Goal: Task Accomplishment & Management: Manage account settings

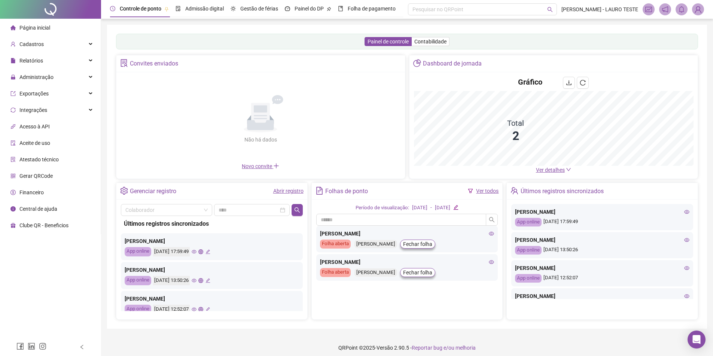
click at [700, 9] on img at bounding box center [698, 9] width 11 height 11
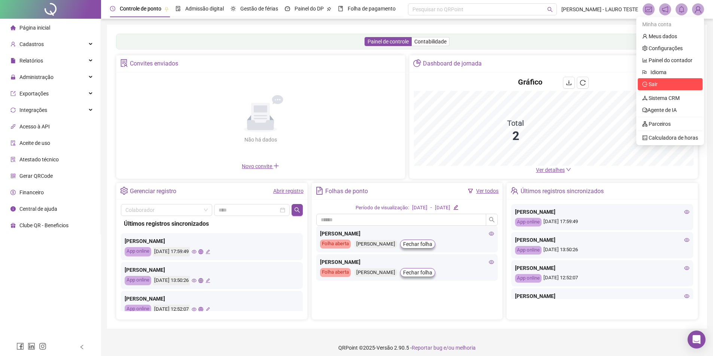
click at [667, 89] on li "Sair" at bounding box center [670, 84] width 65 height 12
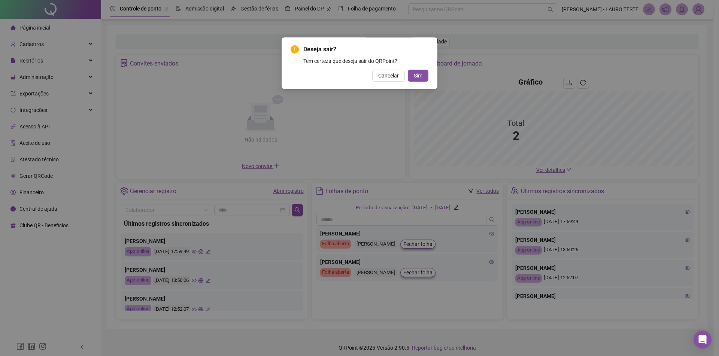
drag, startPoint x: 396, startPoint y: 70, endPoint x: 398, endPoint y: 79, distance: 9.2
click at [396, 70] on button "Cancelar" at bounding box center [388, 76] width 33 height 12
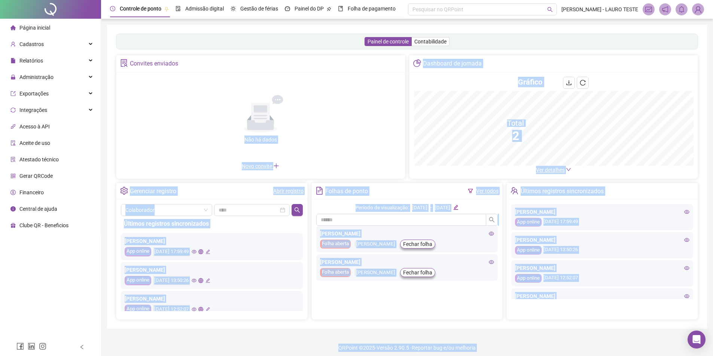
click at [698, 7] on img at bounding box center [698, 9] width 11 height 11
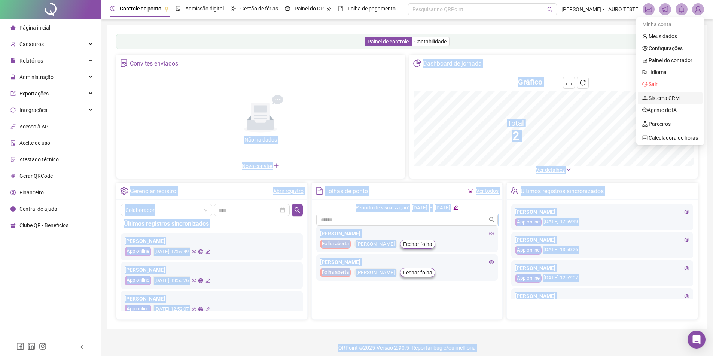
click at [675, 97] on link "Sistema CRM" at bounding box center [661, 98] width 37 height 6
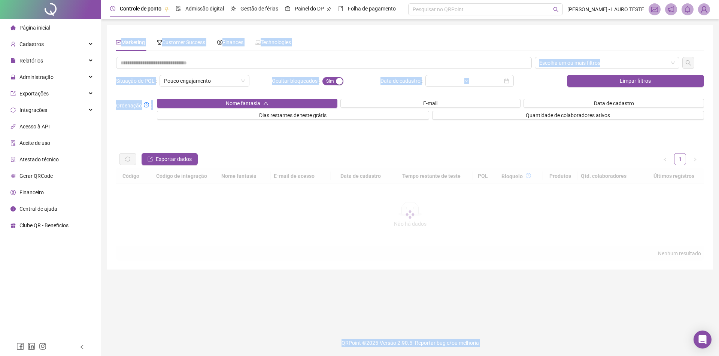
click at [209, 46] on div "Marketing Customer Success Finances Technologies" at bounding box center [203, 42] width 175 height 17
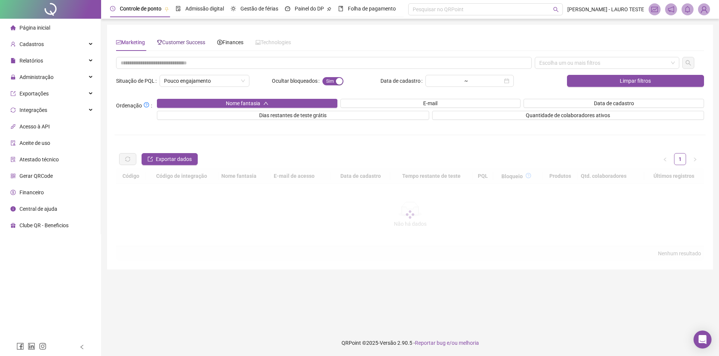
click at [205, 45] on span "Customer Success" at bounding box center [181, 42] width 48 height 6
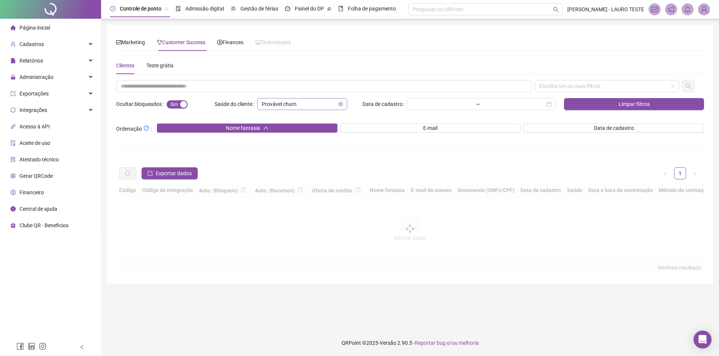
click at [334, 105] on span "Provável churn" at bounding box center [302, 103] width 81 height 11
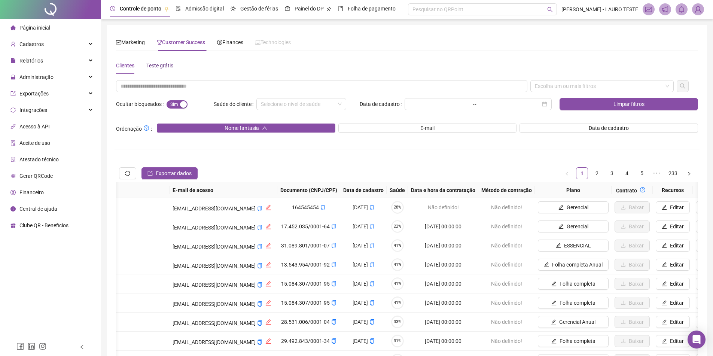
click at [169, 67] on div "Teste grátis" at bounding box center [159, 65] width 27 height 8
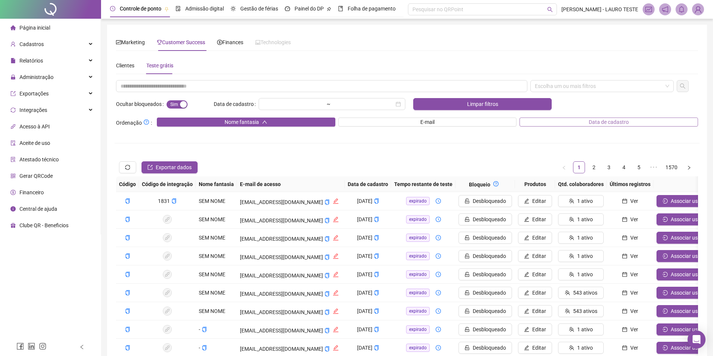
click at [584, 125] on button "Data de cadastro" at bounding box center [609, 122] width 179 height 9
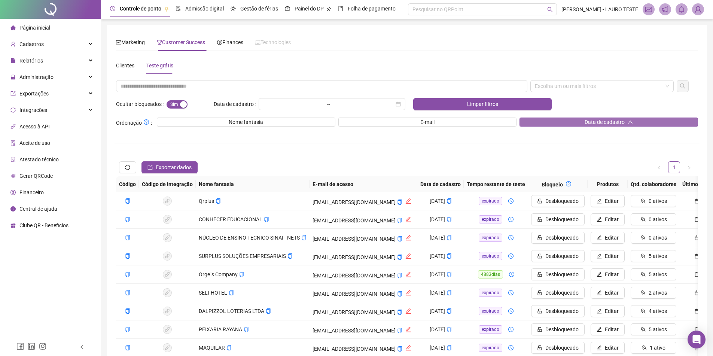
click at [590, 122] on span "Data de cadastro" at bounding box center [605, 122] width 40 height 8
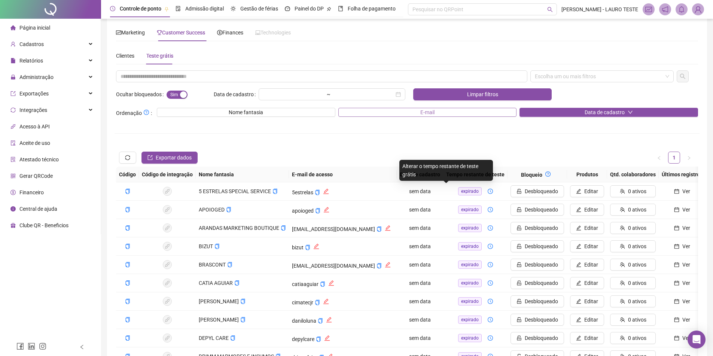
scroll to position [6, 0]
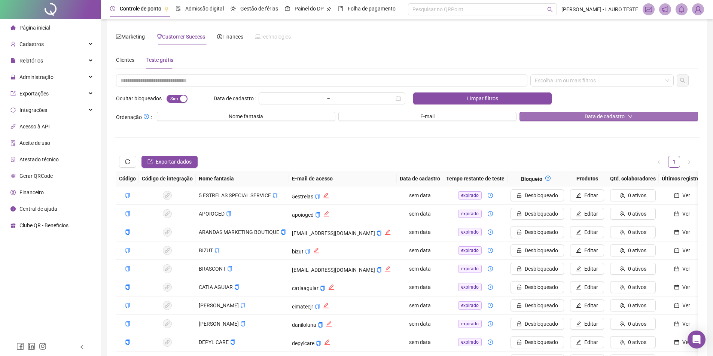
click at [583, 116] on button "Data de cadastro" at bounding box center [609, 116] width 179 height 9
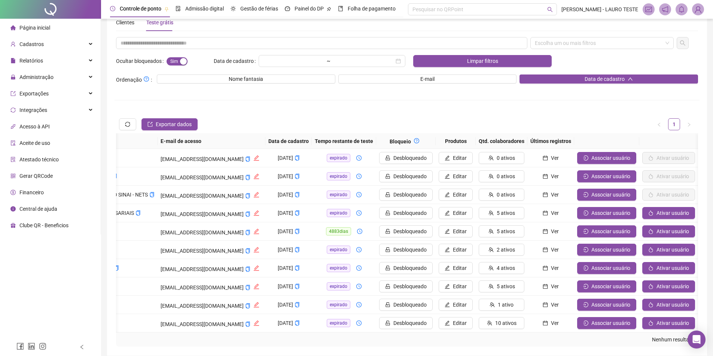
scroll to position [0, 169]
click at [624, 225] on td "Associar usuário" at bounding box center [606, 231] width 65 height 18
click at [614, 229] on span "Associar usuário" at bounding box center [611, 231] width 39 height 8
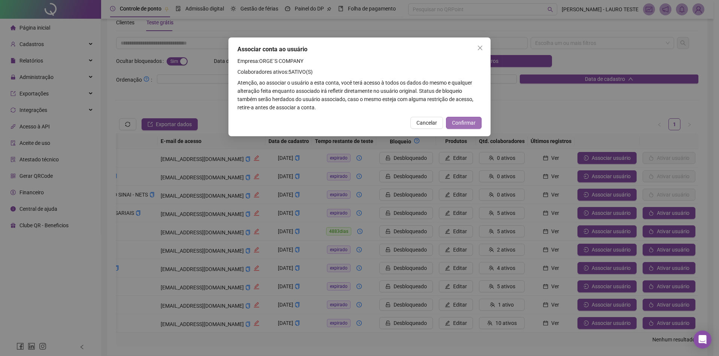
click at [467, 123] on span "Confirmar" at bounding box center [464, 123] width 24 height 8
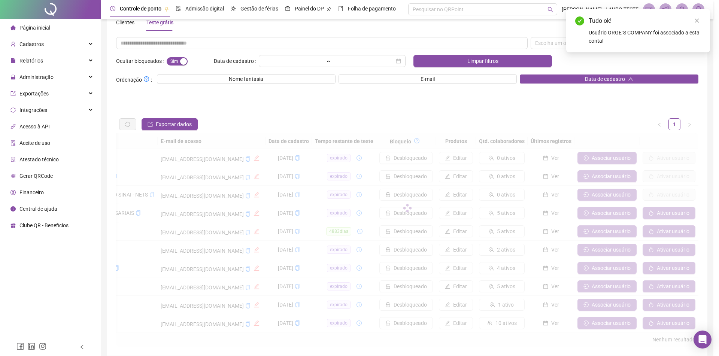
scroll to position [0, 163]
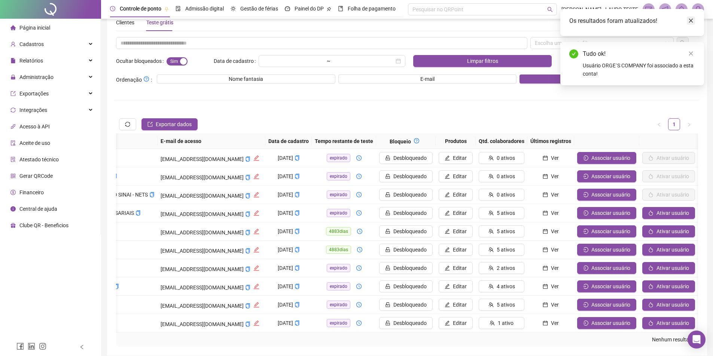
click at [688, 20] on link "Close" at bounding box center [691, 20] width 8 height 8
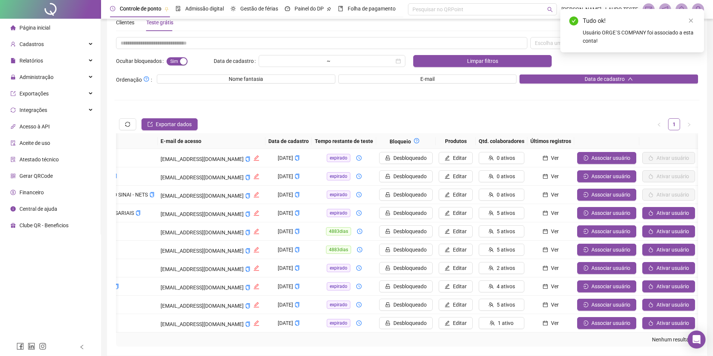
click at [689, 21] on icon "close" at bounding box center [691, 20] width 5 height 5
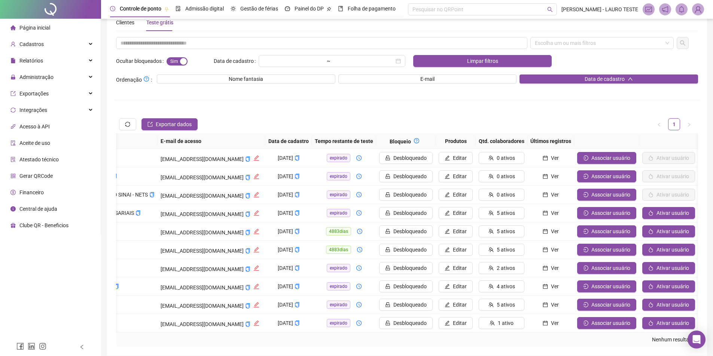
click at [698, 6] on img at bounding box center [698, 9] width 11 height 11
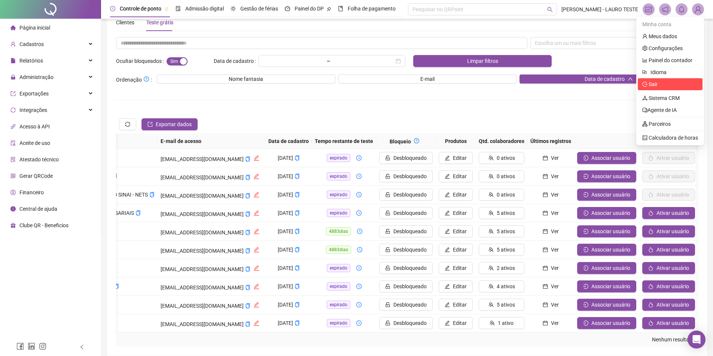
click at [665, 82] on span "Sair" at bounding box center [671, 84] width 56 height 8
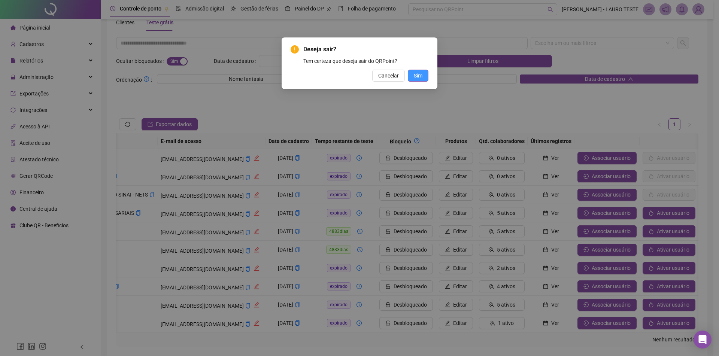
click at [420, 80] on button "Sim" at bounding box center [418, 76] width 21 height 12
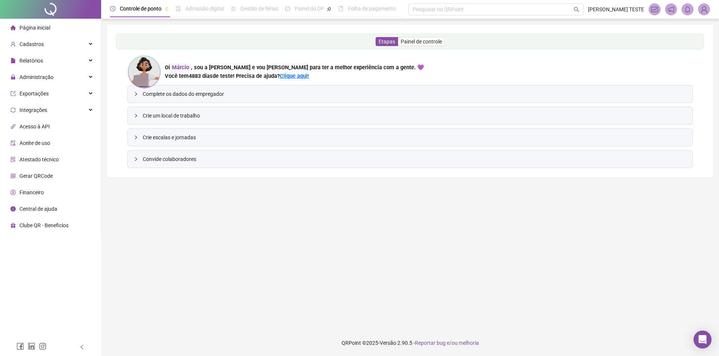
click at [54, 194] on li "Financeiro" at bounding box center [50, 192] width 98 height 15
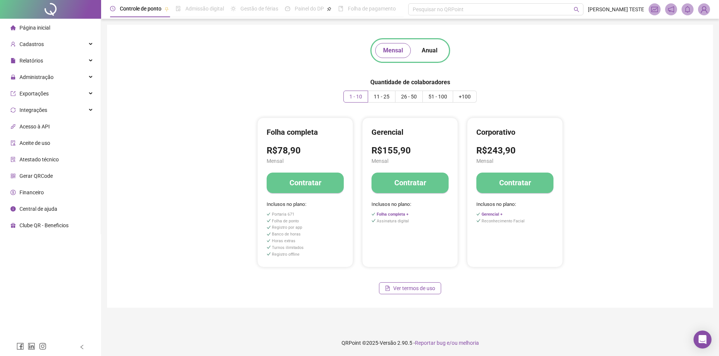
click at [304, 180] on h4 "Contratar" at bounding box center [305, 183] width 32 height 10
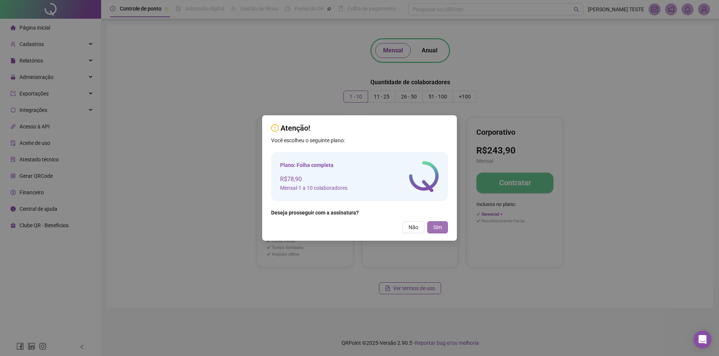
click at [433, 229] on button "Sim" at bounding box center [437, 227] width 21 height 12
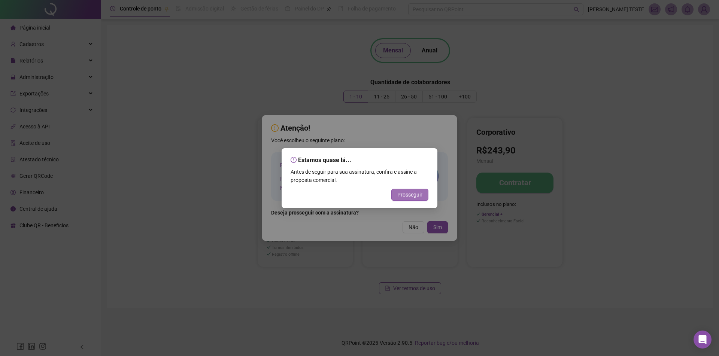
click at [401, 195] on span "Prosseguir" at bounding box center [409, 195] width 25 height 8
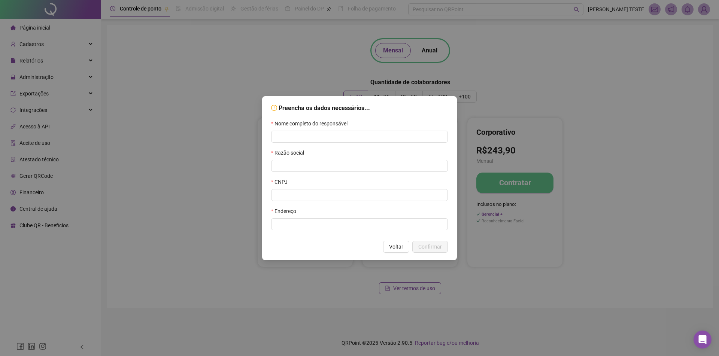
click at [313, 156] on div "Razão social" at bounding box center [359, 154] width 177 height 11
click at [313, 162] on input "text" at bounding box center [359, 166] width 177 height 12
click at [309, 195] on input "text" at bounding box center [359, 195] width 177 height 12
click at [306, 221] on input "text" at bounding box center [359, 224] width 177 height 12
click at [239, 221] on div "Preencha os dados necessários... Nome completo do responsável Razão social CNPJ…" at bounding box center [359, 178] width 719 height 356
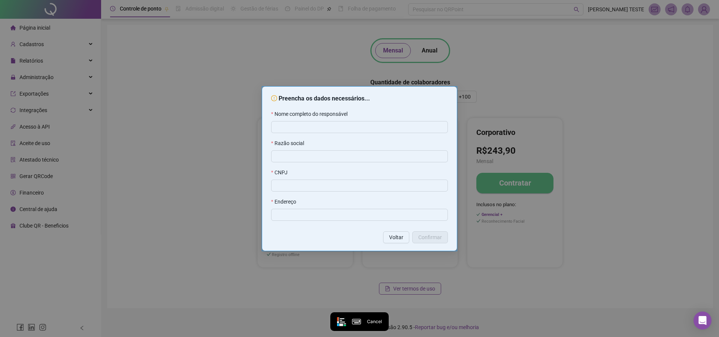
click at [271, 245] on div "Preencha os dados necessários... Nome completo do responsável Razão social CNPJ…" at bounding box center [359, 169] width 195 height 164
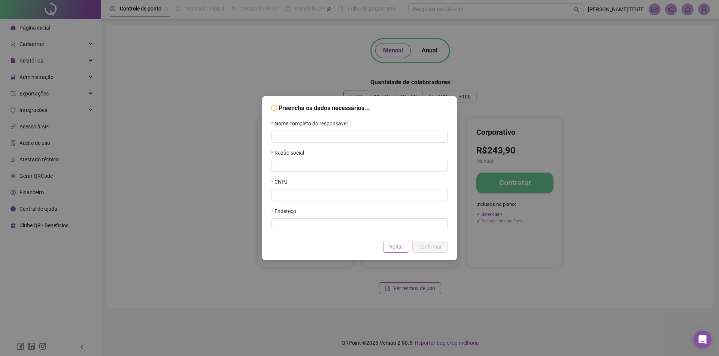
click at [394, 246] on span "Voltar" at bounding box center [396, 247] width 14 height 8
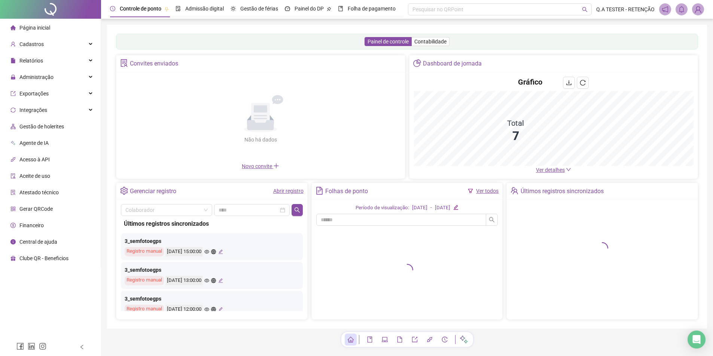
click at [701, 7] on img at bounding box center [698, 9] width 11 height 11
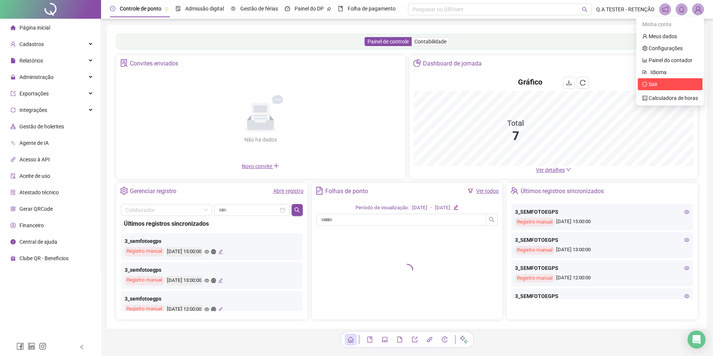
click at [659, 85] on span "Sair" at bounding box center [671, 84] width 56 height 8
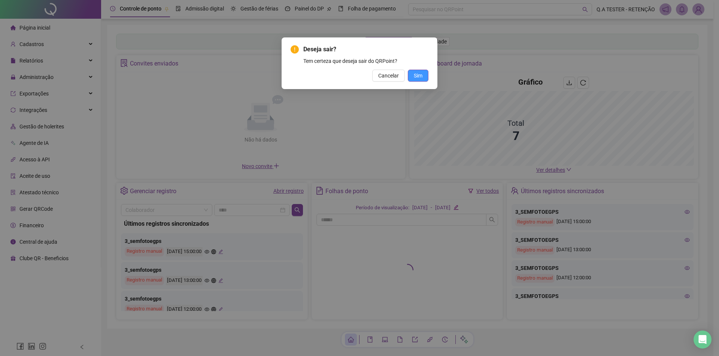
click at [425, 74] on button "Sim" at bounding box center [418, 76] width 21 height 12
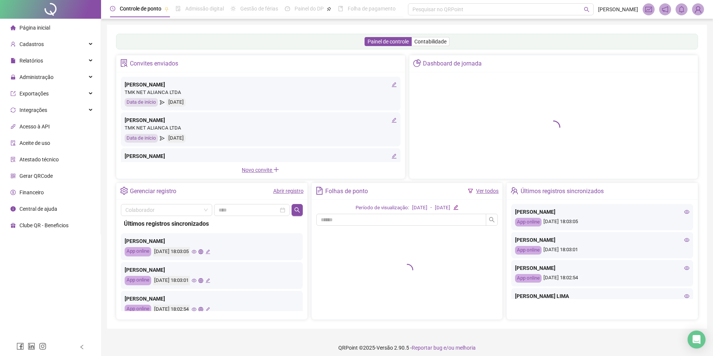
click at [704, 11] on span at bounding box center [698, 9] width 12 height 12
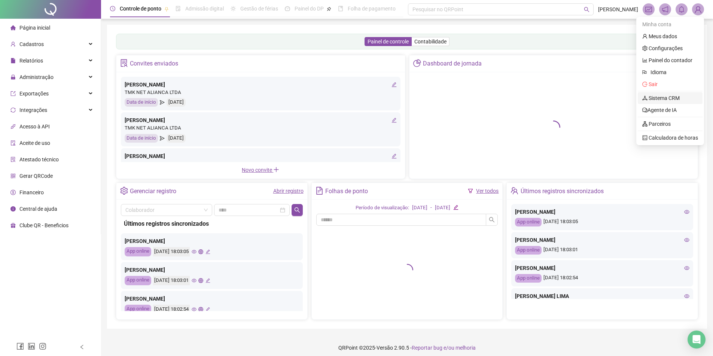
click at [655, 101] on link "Sistema CRM" at bounding box center [661, 98] width 37 height 6
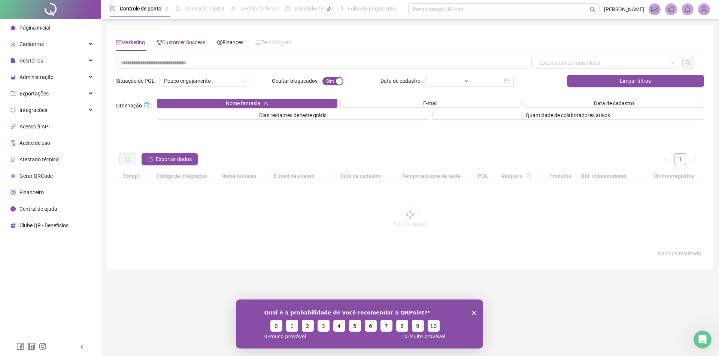
click at [198, 45] on span "Customer Success" at bounding box center [181, 42] width 48 height 6
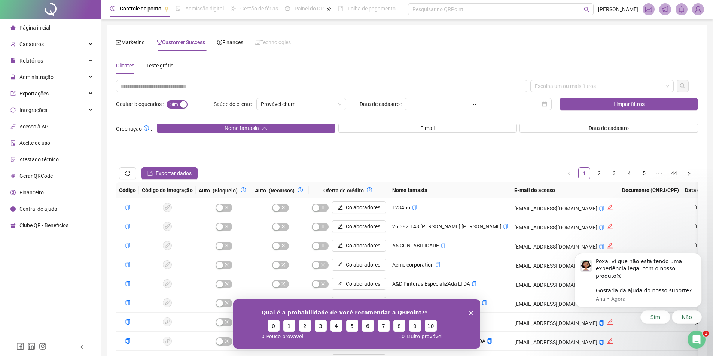
click at [471, 314] on icon "Encerrar pesquisa" at bounding box center [471, 312] width 4 height 4
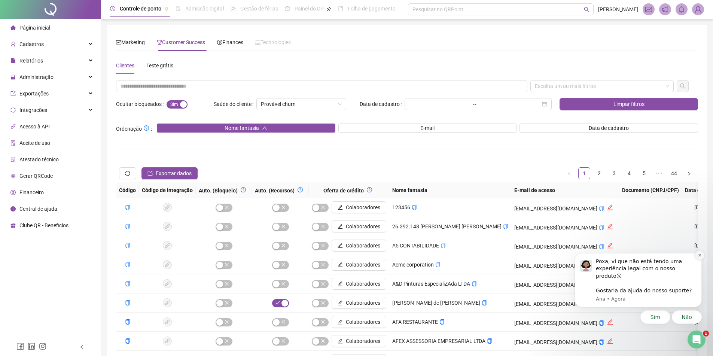
click at [698, 257] on icon "Dismiss notification" at bounding box center [700, 255] width 4 height 4
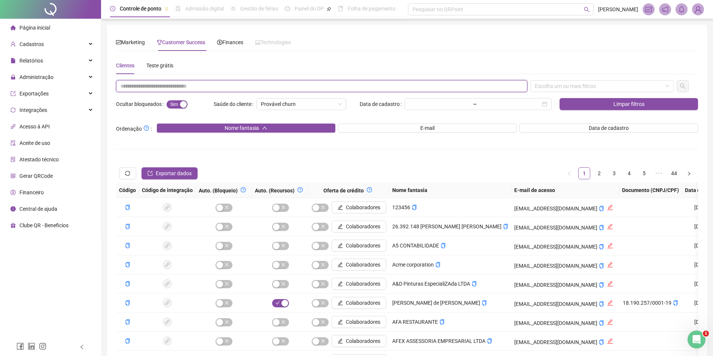
click at [167, 90] on input "text" at bounding box center [322, 86] width 412 height 12
paste input "**********"
click at [599, 90] on div "Escolha um ou mais filtros" at bounding box center [602, 86] width 143 height 12
type input "**********"
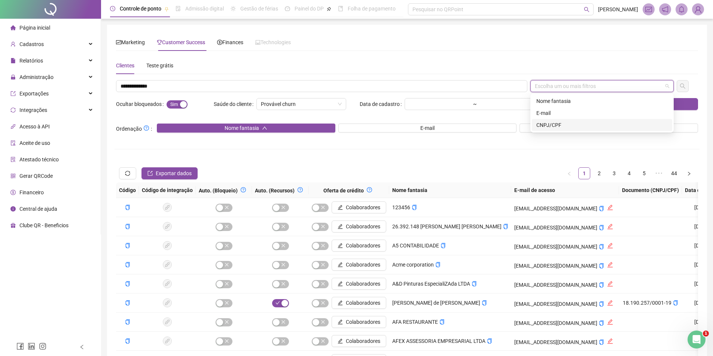
click at [572, 127] on div "CNPJ/CPF" at bounding box center [602, 125] width 131 height 8
click at [682, 85] on icon "search" at bounding box center [683, 86] width 6 height 6
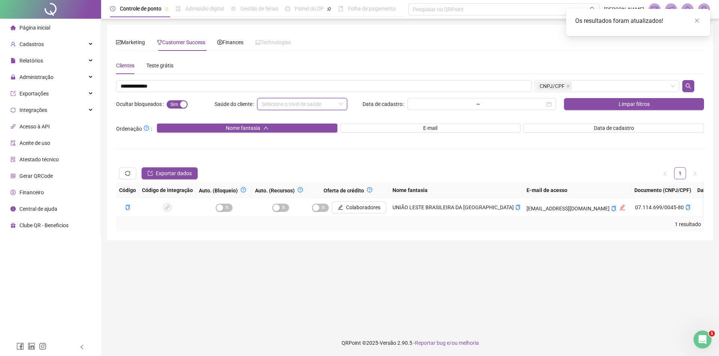
click at [472, 225] on div "1 resultado" at bounding box center [410, 224] width 588 height 14
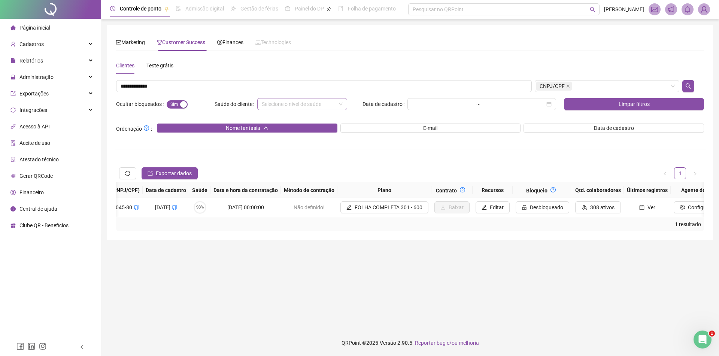
scroll to position [0, 661]
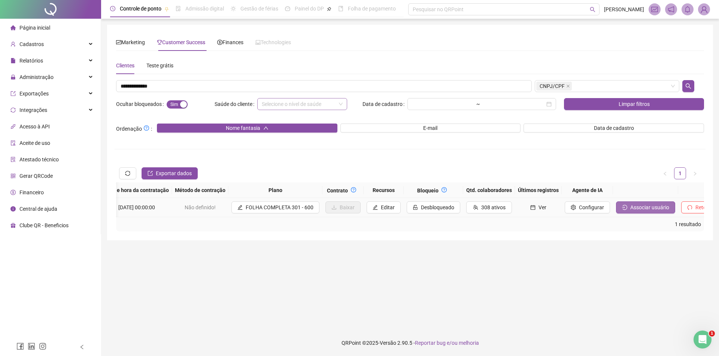
click at [630, 205] on span "Associar usuário" at bounding box center [649, 207] width 39 height 8
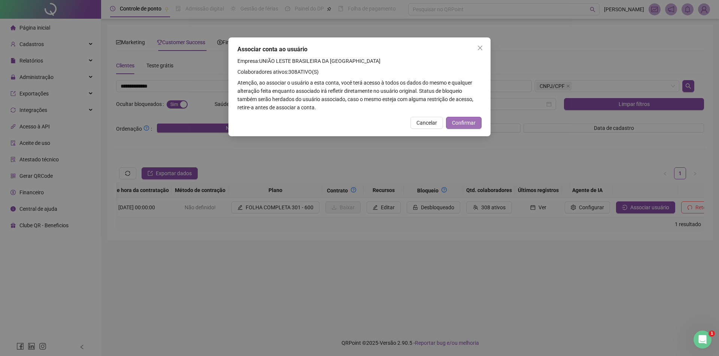
click at [458, 124] on span "Confirmar" at bounding box center [464, 123] width 24 height 8
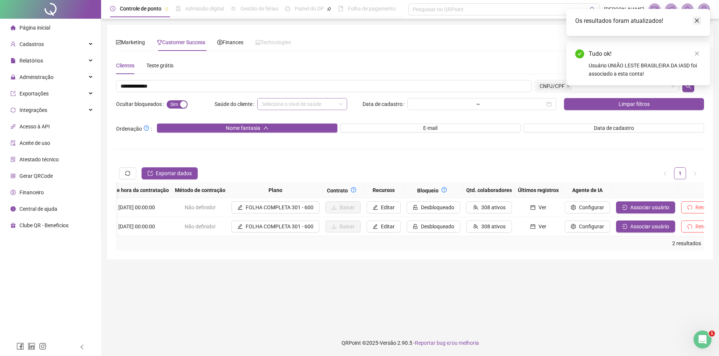
click at [695, 24] on link "Close" at bounding box center [697, 20] width 8 height 8
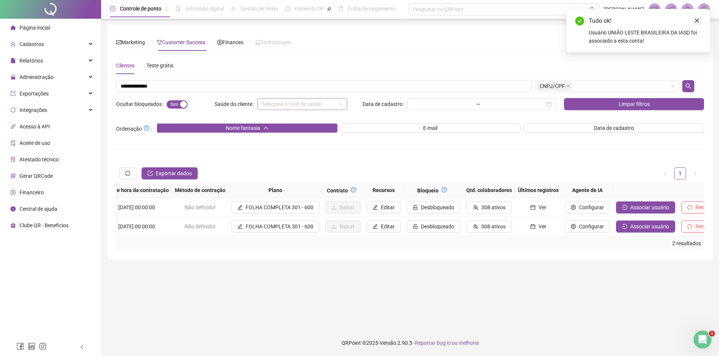
click at [697, 23] on link "Close" at bounding box center [697, 20] width 8 height 8
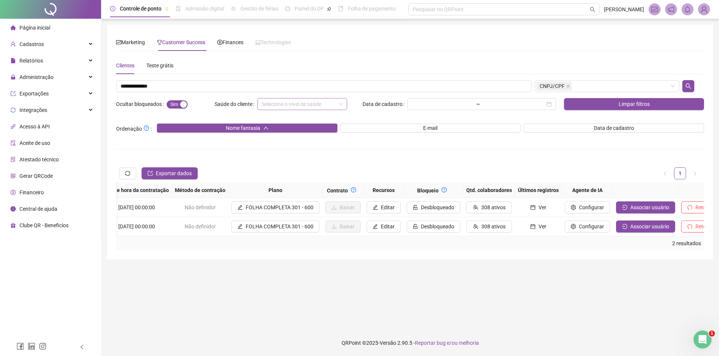
click at [701, 8] on img at bounding box center [703, 9] width 11 height 11
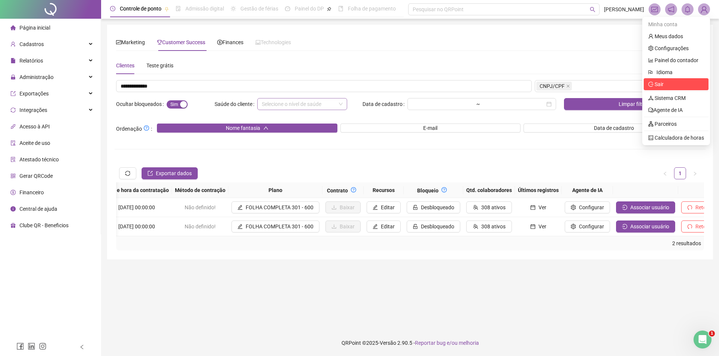
click at [664, 84] on span "Sair" at bounding box center [676, 84] width 56 height 8
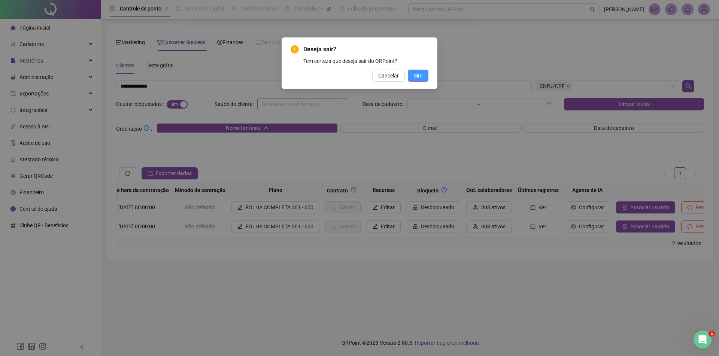
click at [417, 78] on span "Sim" at bounding box center [418, 76] width 9 height 8
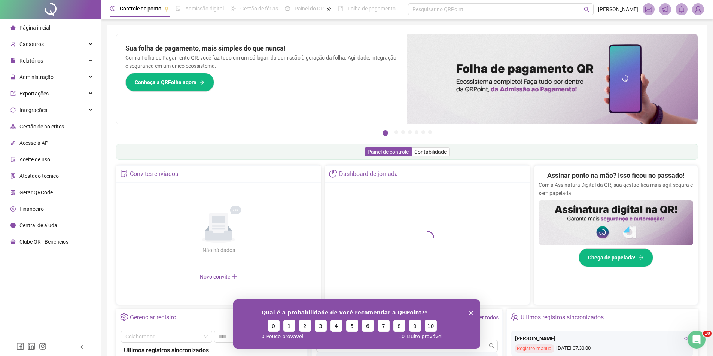
click at [536, 286] on div "Assinar ponto na mão? Isso ficou no passado! Com a Assinatura Digital da QR, su…" at bounding box center [616, 232] width 164 height 133
click at [469, 313] on icon "Encerrar pesquisa" at bounding box center [471, 312] width 4 height 4
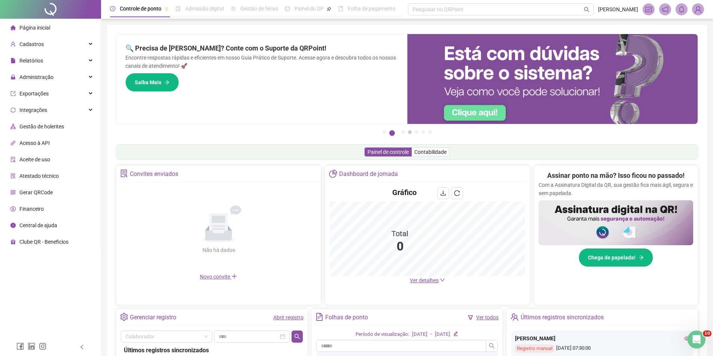
click at [410, 131] on button "4" at bounding box center [410, 132] width 4 height 4
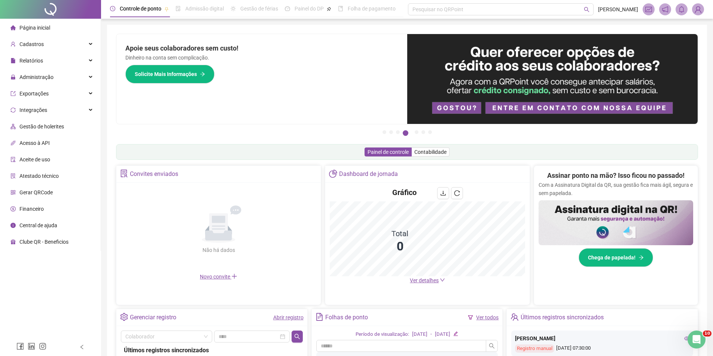
click at [699, 10] on img at bounding box center [698, 9] width 11 height 11
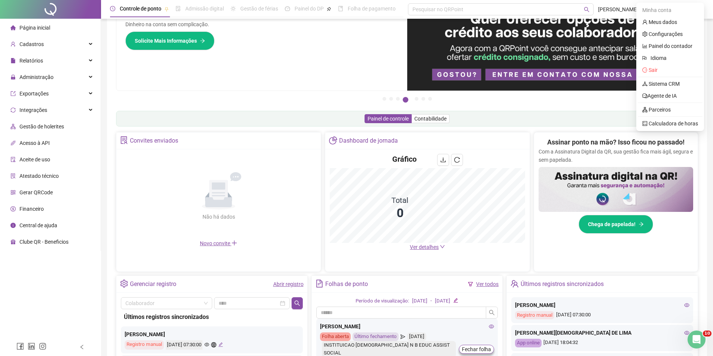
scroll to position [19, 0]
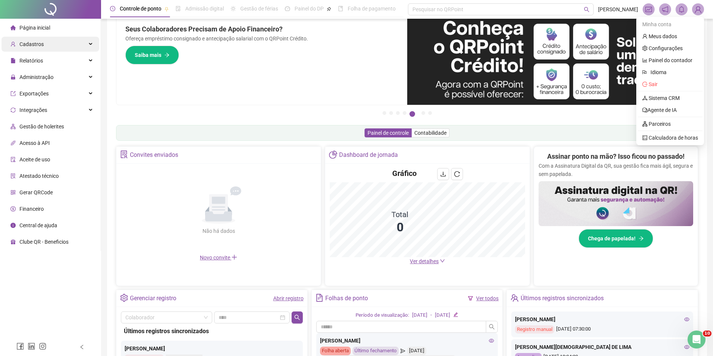
click at [54, 46] on div "Cadastros" at bounding box center [50, 44] width 98 height 15
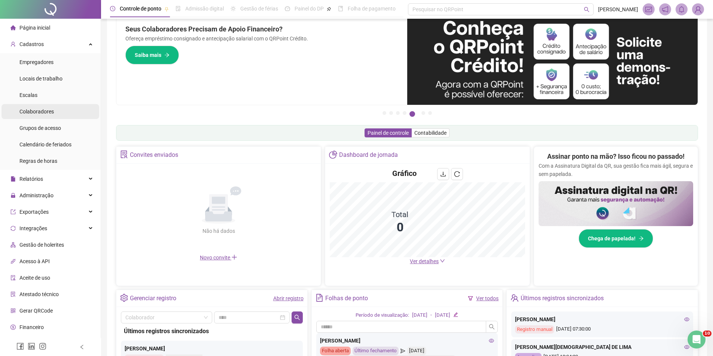
click at [61, 109] on li "Colaboradores" at bounding box center [50, 111] width 98 height 15
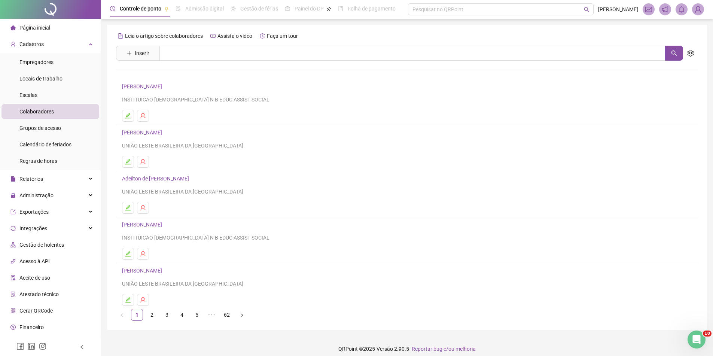
click at [258, 63] on div "Leia o artigo sobre colaboradores Assista o vídeo Faça um tour Inserir Nenhum r…" at bounding box center [407, 175] width 582 height 291
click at [249, 56] on input "text" at bounding box center [413, 53] width 506 height 15
paste input "**********"
click at [669, 51] on button "button" at bounding box center [674, 53] width 18 height 15
type input "**********"
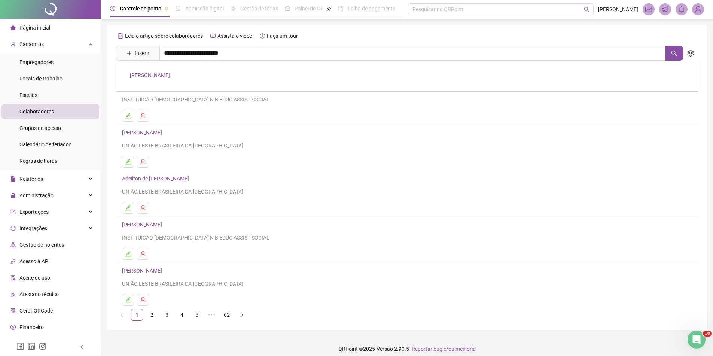
click at [170, 74] on link "[PERSON_NAME]" at bounding box center [150, 75] width 40 height 6
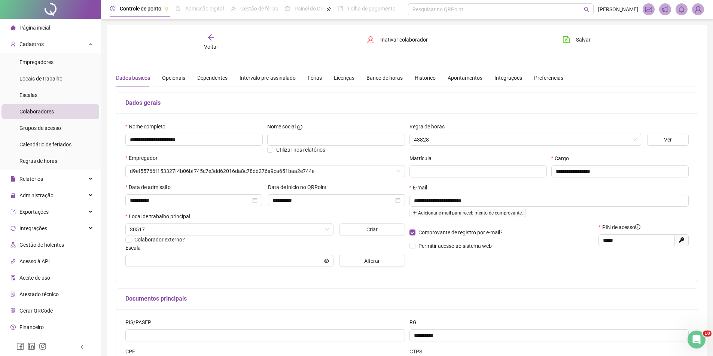
type input "**********"
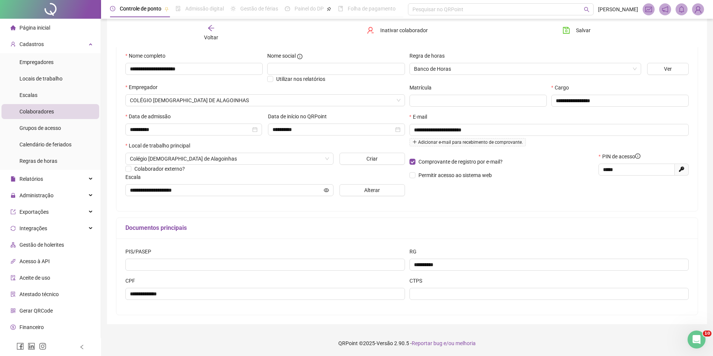
scroll to position [71, 0]
click at [64, 197] on div "Administração" at bounding box center [50, 195] width 98 height 15
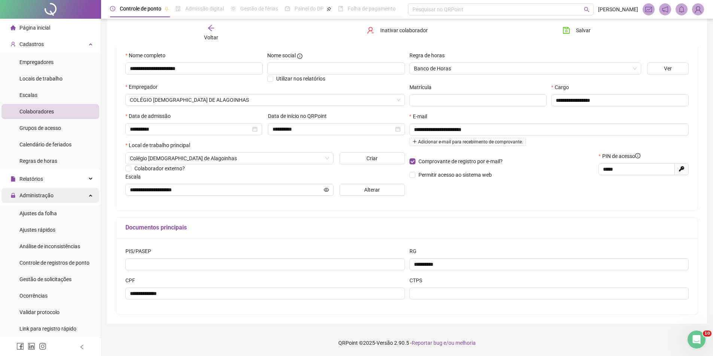
click at [64, 197] on div "Administração" at bounding box center [50, 195] width 98 height 15
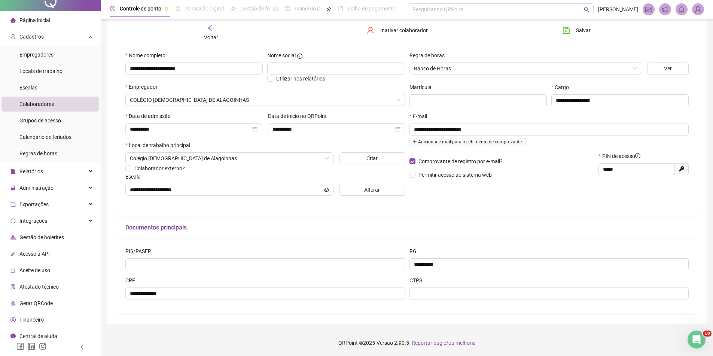
scroll to position [13, 0]
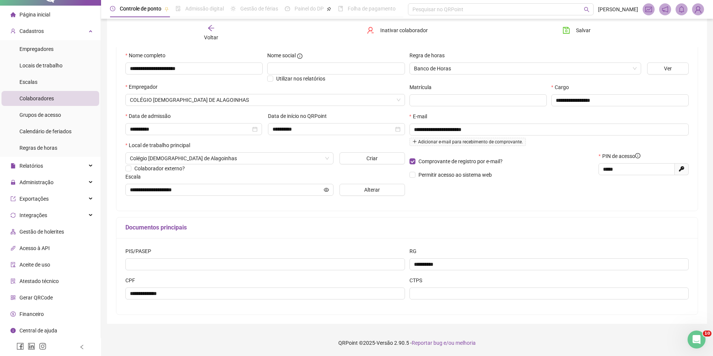
click at [48, 303] on div "Gerar QRCode" at bounding box center [31, 297] width 42 height 15
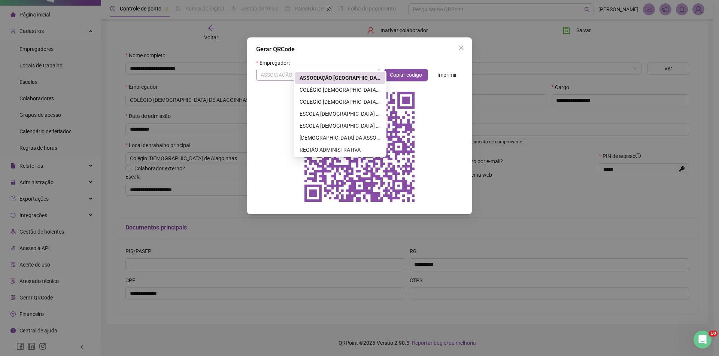
click at [335, 69] on span "ASSOCIAÇÃO [GEOGRAPHIC_DATA]" at bounding box center [318, 74] width 115 height 11
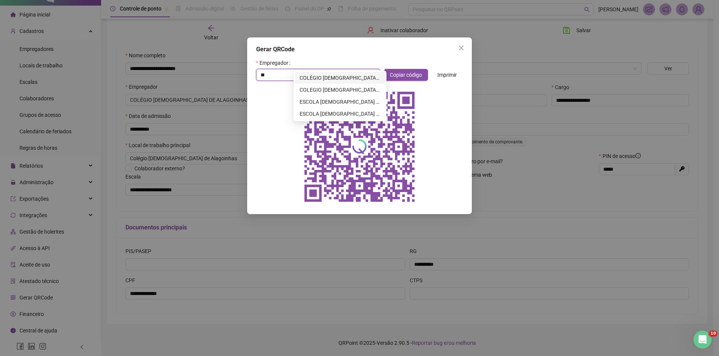
type input "***"
click at [360, 79] on div "COLÉGIO [DEMOGRAPHIC_DATA] DE ALAGOINHAS" at bounding box center [340, 78] width 81 height 8
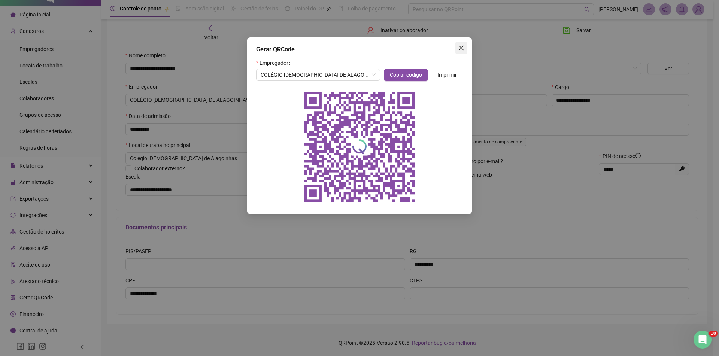
click at [461, 46] on icon "close" at bounding box center [461, 48] width 6 height 6
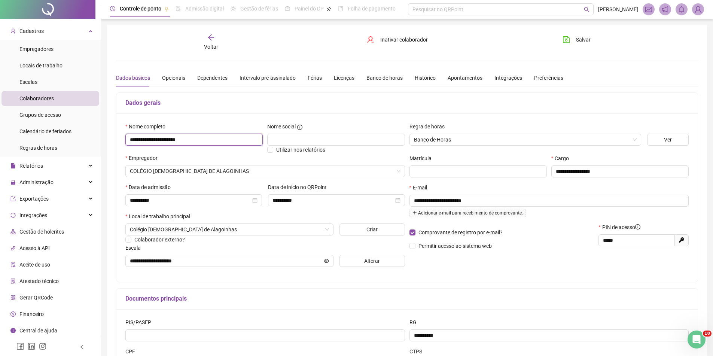
click at [197, 139] on input "**********" at bounding box center [193, 140] width 137 height 12
click at [59, 166] on div "Relatórios" at bounding box center [50, 165] width 98 height 15
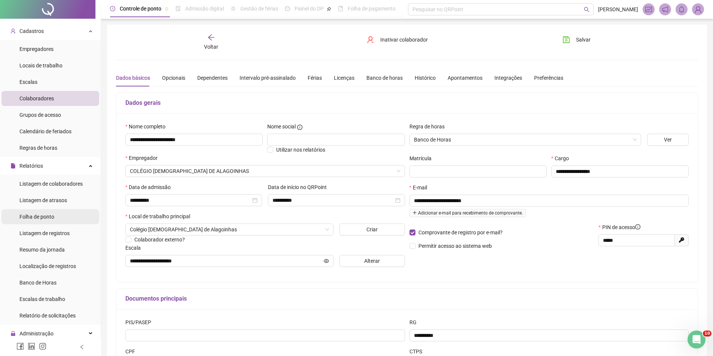
click at [50, 213] on div "Folha de ponto" at bounding box center [36, 216] width 35 height 15
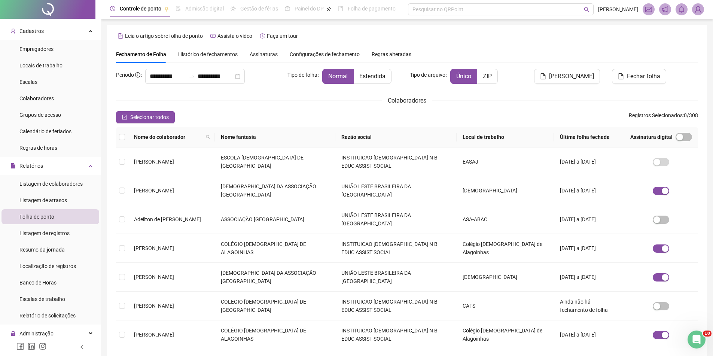
click at [237, 57] on div "Fechamento de Folha Histórico de fechamentos Assinaturas Configurações de fecha…" at bounding box center [263, 54] width 295 height 17
click at [242, 54] on div "Fechamento de Folha Histórico de fechamentos Assinaturas Configurações de fecha…" at bounding box center [263, 54] width 295 height 17
click at [262, 54] on span "Assinaturas" at bounding box center [264, 54] width 28 height 5
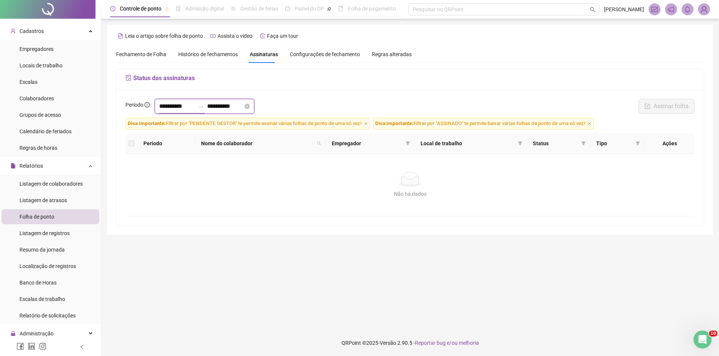
click at [195, 104] on input "**********" at bounding box center [177, 106] width 36 height 9
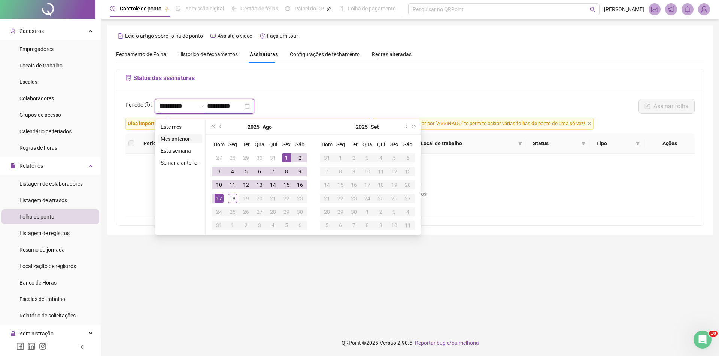
type input "**********"
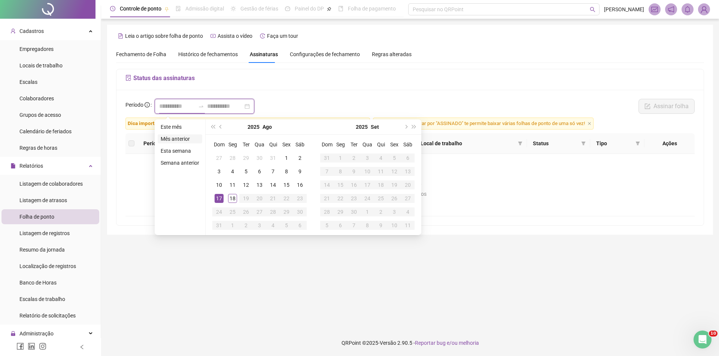
type input "**********"
click at [181, 136] on li "Mês anterior" at bounding box center [180, 138] width 45 height 9
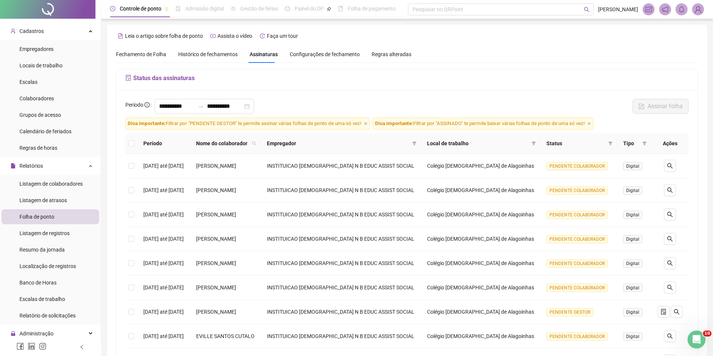
click at [249, 146] on span "Nome do colaborador" at bounding box center [222, 143] width 53 height 8
click at [257, 145] on icon "search" at bounding box center [254, 143] width 4 height 4
click at [279, 159] on input "text" at bounding box center [283, 160] width 70 height 12
paste input "**********"
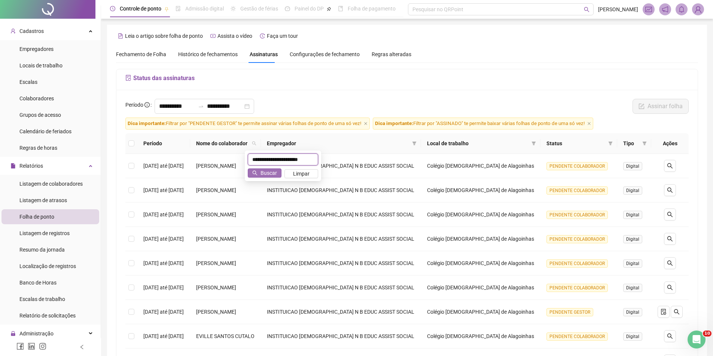
type input "**********"
click at [271, 173] on span "Buscar" at bounding box center [269, 173] width 16 height 8
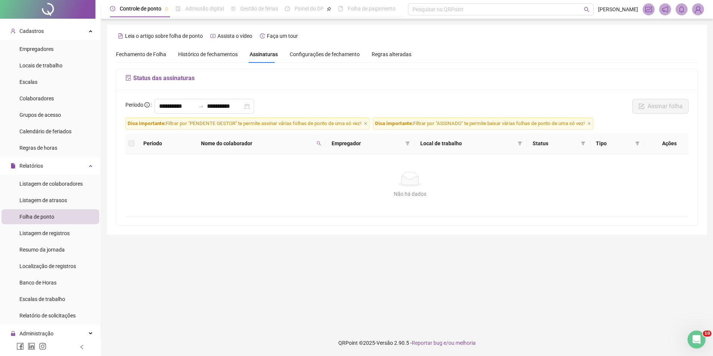
scroll to position [0, 0]
click at [321, 145] on icon "search" at bounding box center [319, 143] width 4 height 4
click at [281, 171] on span "Buscar" at bounding box center [273, 173] width 16 height 8
click at [209, 54] on span "Histórico de fechamentos" at bounding box center [208, 54] width 60 height 6
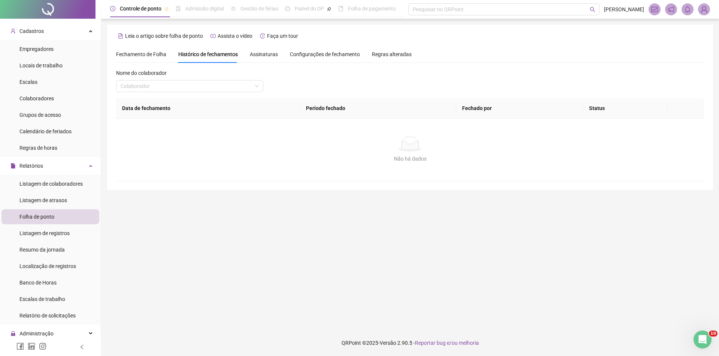
click at [197, 79] on div "Nome do colaborador" at bounding box center [189, 74] width 147 height 11
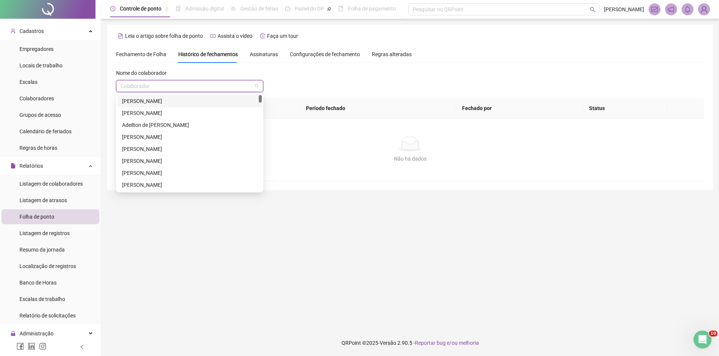
click at [196, 88] on input "search" at bounding box center [186, 86] width 131 height 11
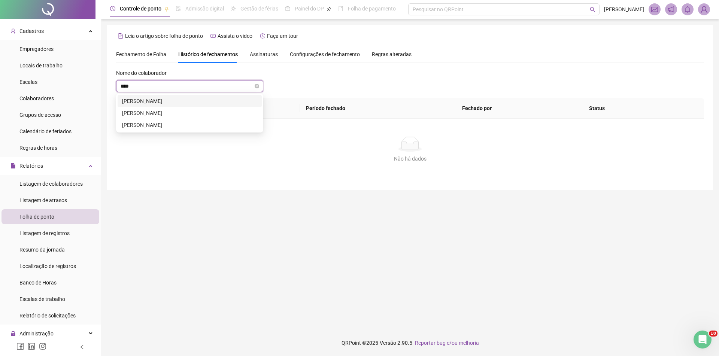
type input "*****"
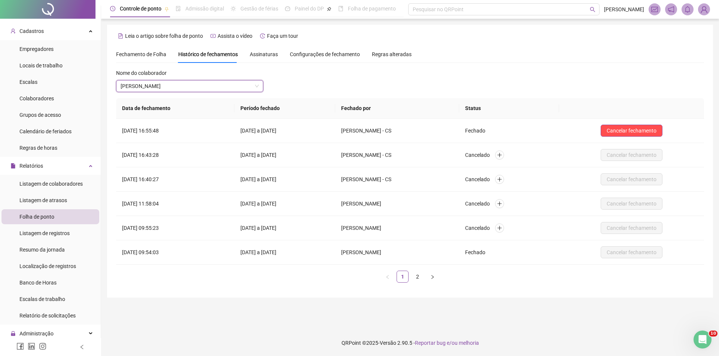
click at [141, 53] on span "Fechamento de Folha" at bounding box center [141, 54] width 50 height 6
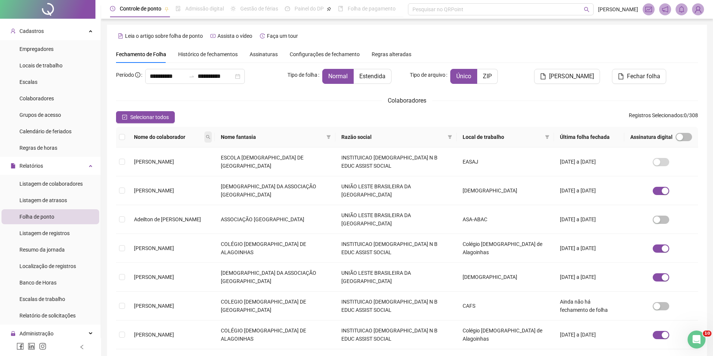
click at [210, 135] on icon "search" at bounding box center [208, 137] width 4 height 4
type input "**********"
click at [187, 166] on span "Buscar" at bounding box center [179, 164] width 16 height 8
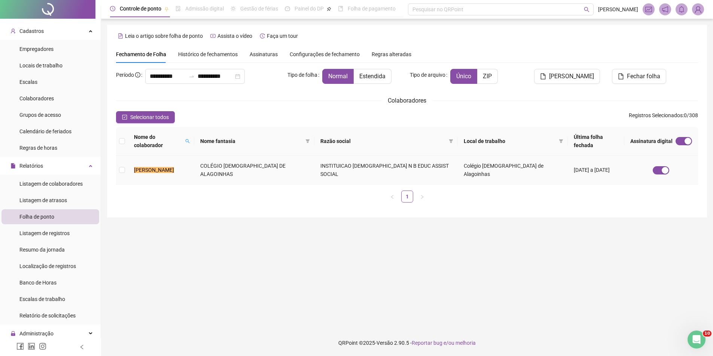
scroll to position [0, 0]
click at [49, 48] on span "Empregadores" at bounding box center [36, 49] width 34 height 6
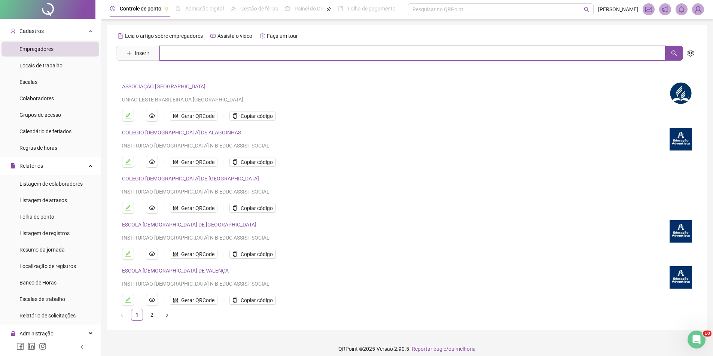
click at [173, 52] on input "text" at bounding box center [413, 53] width 506 height 15
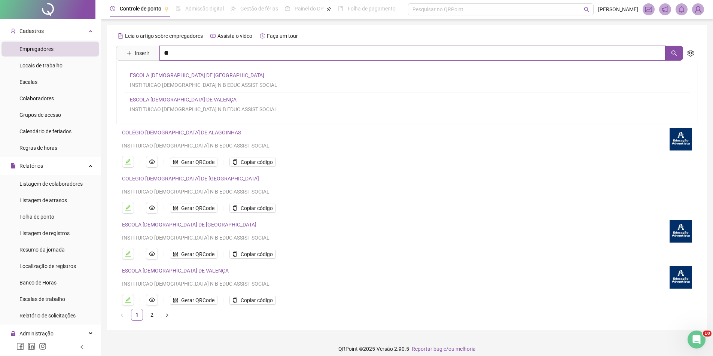
type input "*"
type input "**********"
click at [199, 77] on link "COLÉGIO [DEMOGRAPHIC_DATA] DE ALAGOINHAS" at bounding box center [189, 75] width 119 height 6
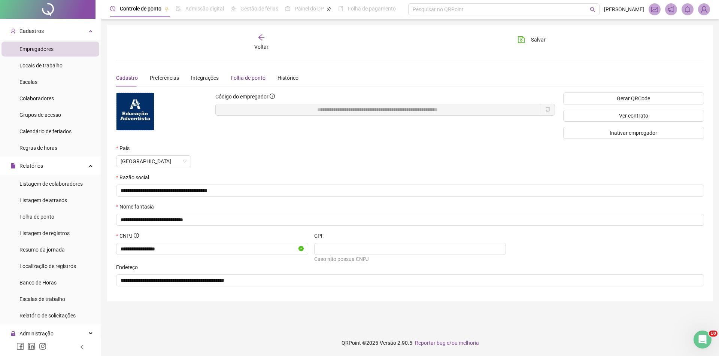
click at [238, 78] on div "Folha de ponto" at bounding box center [248, 78] width 35 height 8
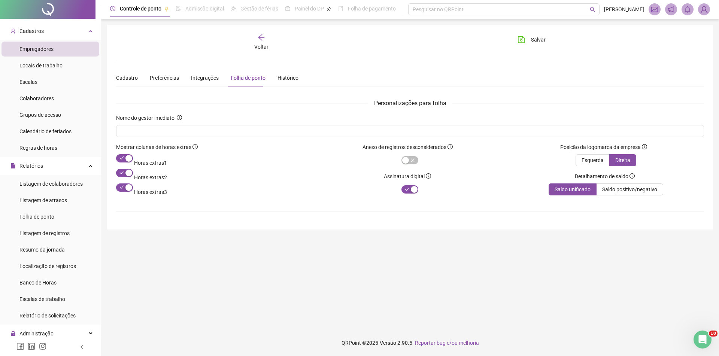
click at [49, 209] on ul "Listagem de colaboradores Listagem de atrasos Folha de ponto Listagem de regist…" at bounding box center [50, 250] width 101 height 150
click at [49, 219] on span "Folha de ponto" at bounding box center [36, 217] width 35 height 6
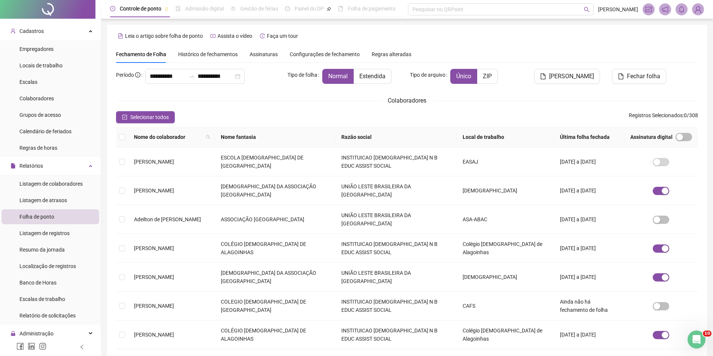
click at [259, 55] on span "Assinaturas" at bounding box center [264, 54] width 28 height 5
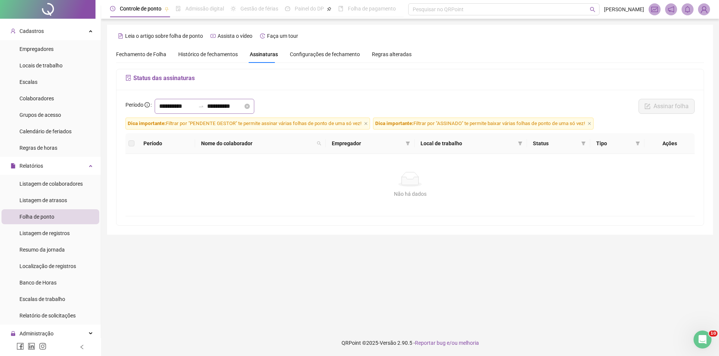
click at [204, 109] on icon "swap-right" at bounding box center [201, 106] width 6 height 6
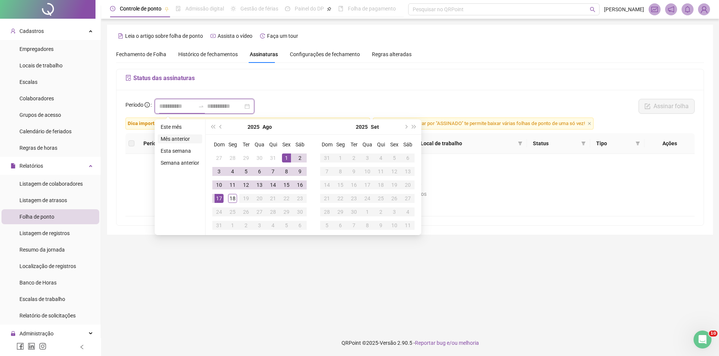
type input "**********"
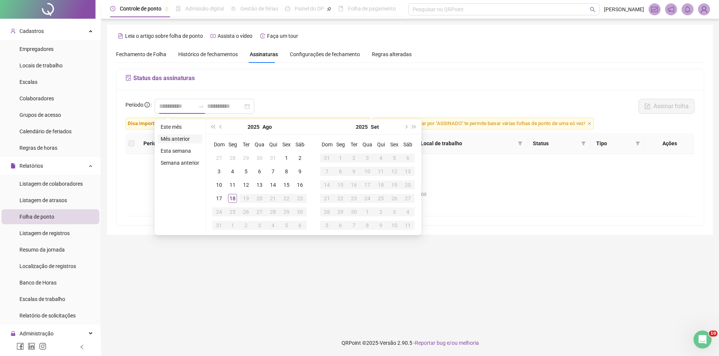
click at [172, 142] on li "Mês anterior" at bounding box center [180, 138] width 45 height 9
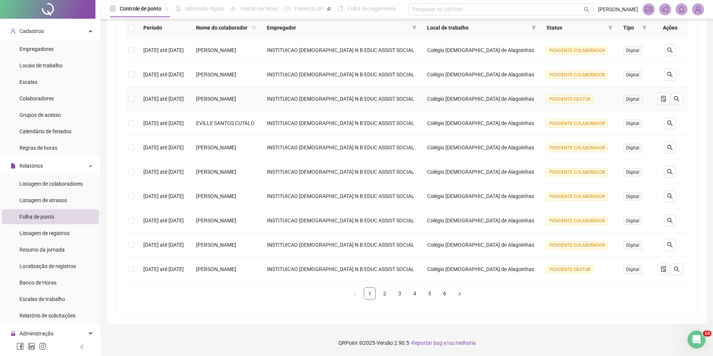
scroll to position [161, 0]
click at [379, 289] on link "2" at bounding box center [384, 293] width 11 height 11
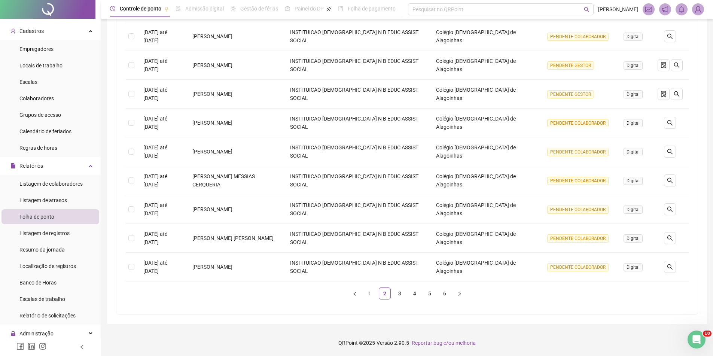
click at [397, 300] on div "Período Nome do colaborador Empregador Local de trabalho Status Tipo Ações [DAT…" at bounding box center [407, 139] width 564 height 333
click at [398, 298] on link "3" at bounding box center [399, 293] width 11 height 11
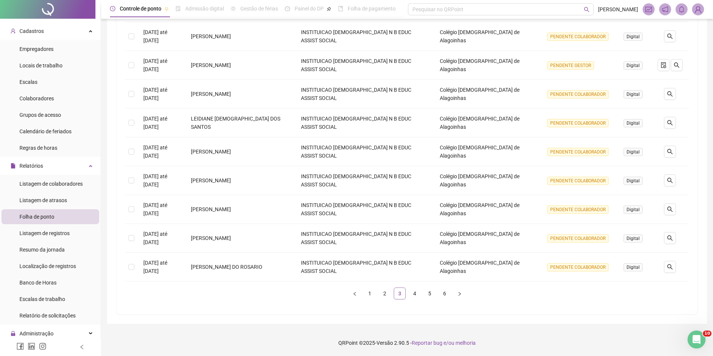
scroll to position [116, 0]
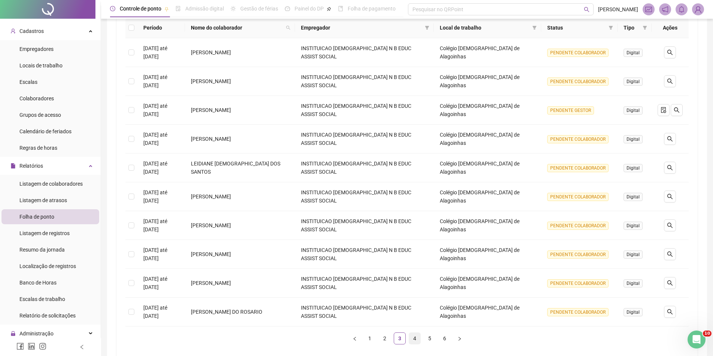
click at [413, 333] on link "4" at bounding box center [414, 338] width 11 height 11
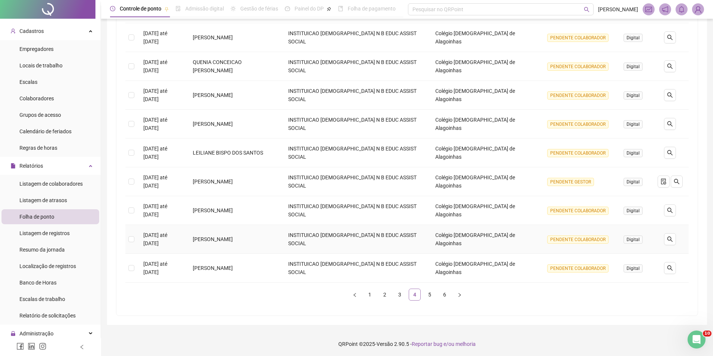
scroll to position [161, 0]
click at [433, 296] on link "5" at bounding box center [429, 293] width 11 height 11
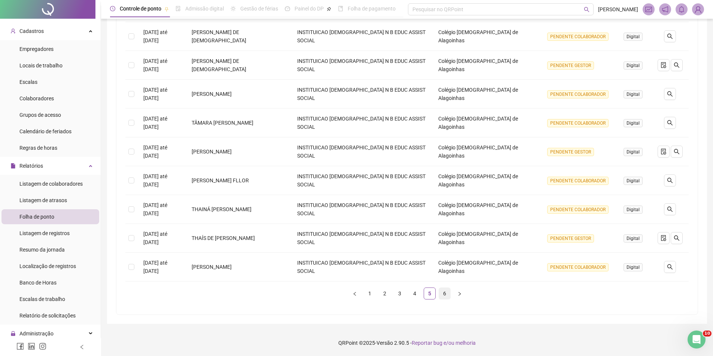
click at [444, 294] on link "6" at bounding box center [444, 293] width 11 height 11
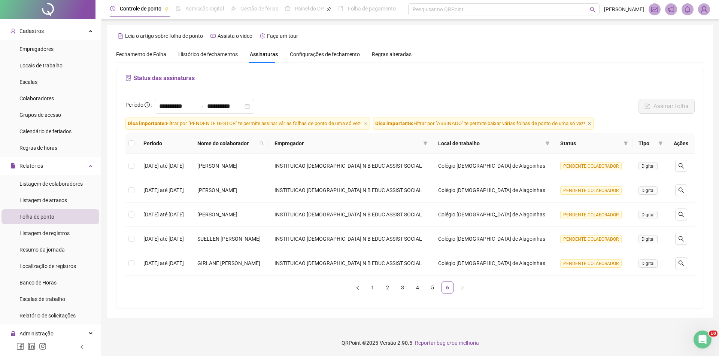
click at [474, 318] on div "**********" at bounding box center [410, 171] width 606 height 293
